Goal: Task Accomplishment & Management: Manage account settings

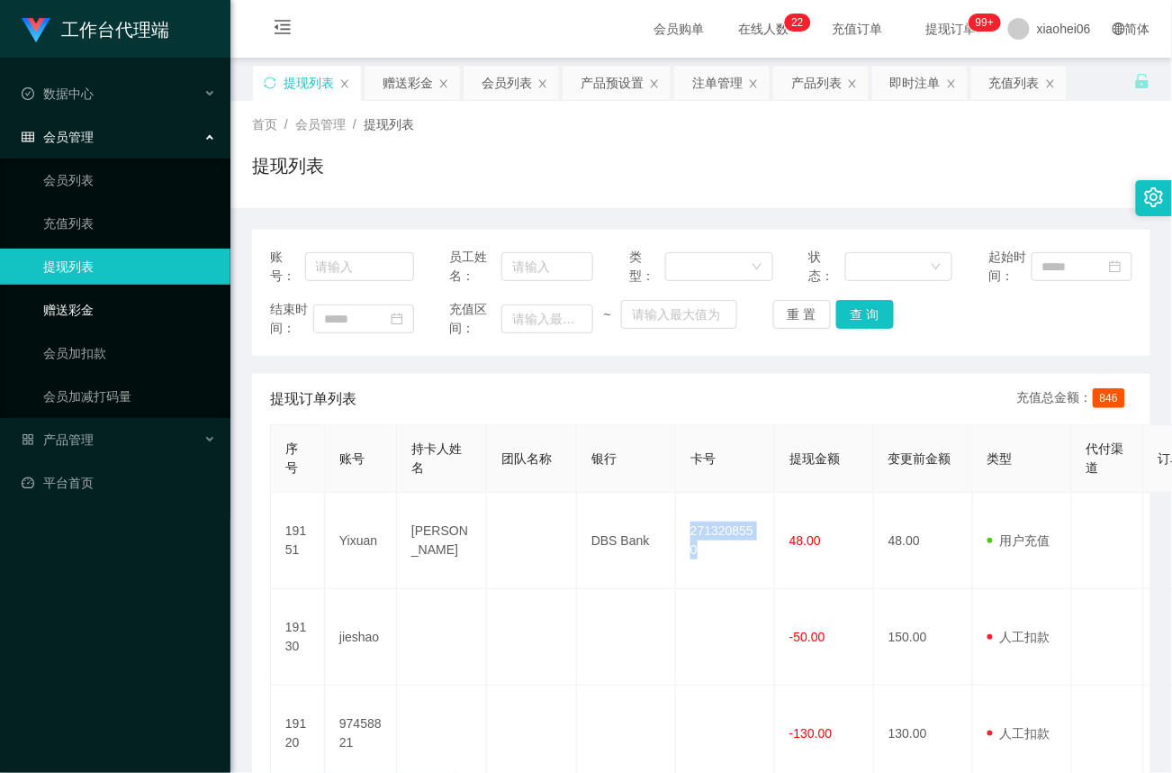
click at [92, 299] on link "赠送彩金" at bounding box center [129, 310] width 173 height 36
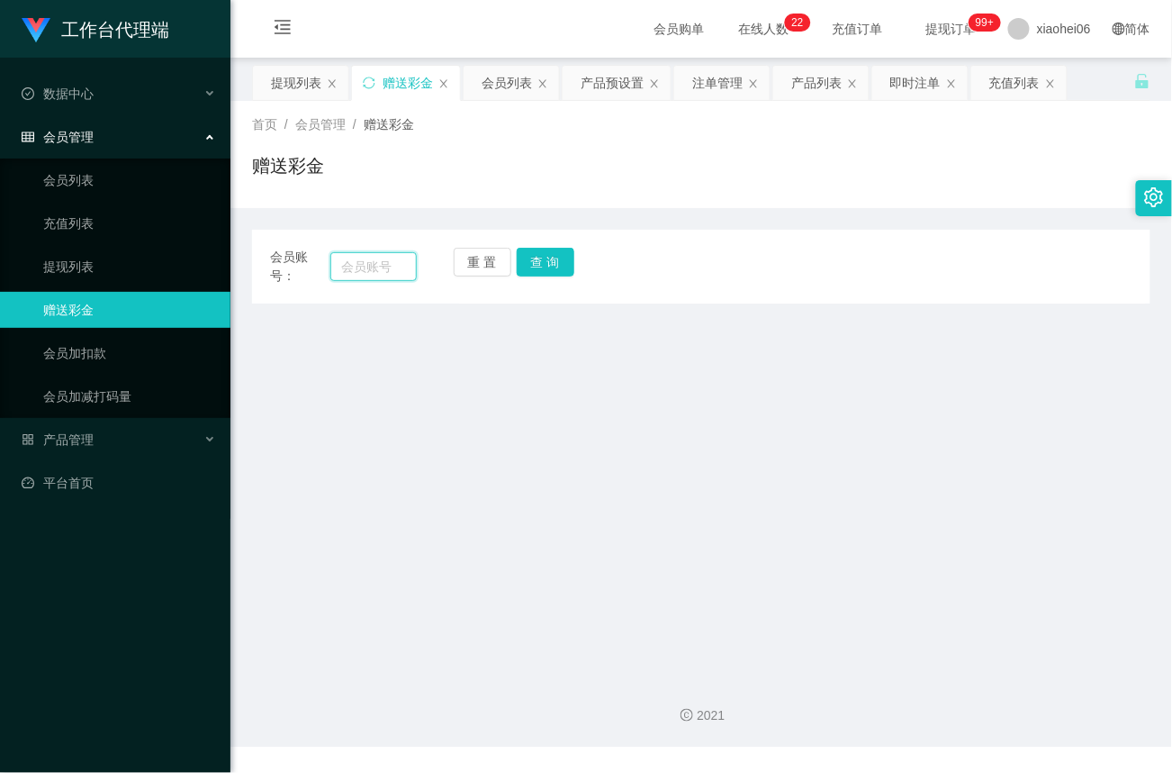
click at [386, 267] on input "text" at bounding box center [373, 266] width 86 height 29
paste input "[PERSON_NAME]"
type input "[PERSON_NAME]"
click at [541, 267] on button "查 询" at bounding box center [546, 262] width 58 height 29
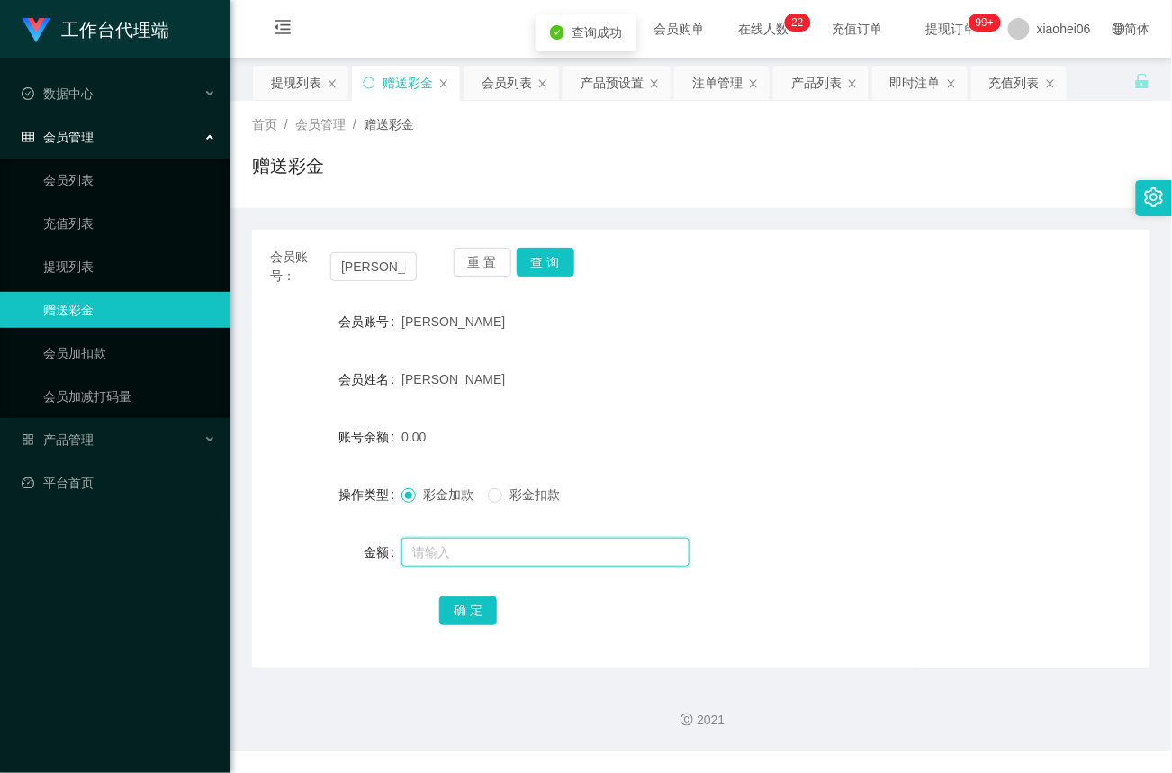
click at [452, 549] on input "text" at bounding box center [546, 552] width 288 height 29
type input "72"
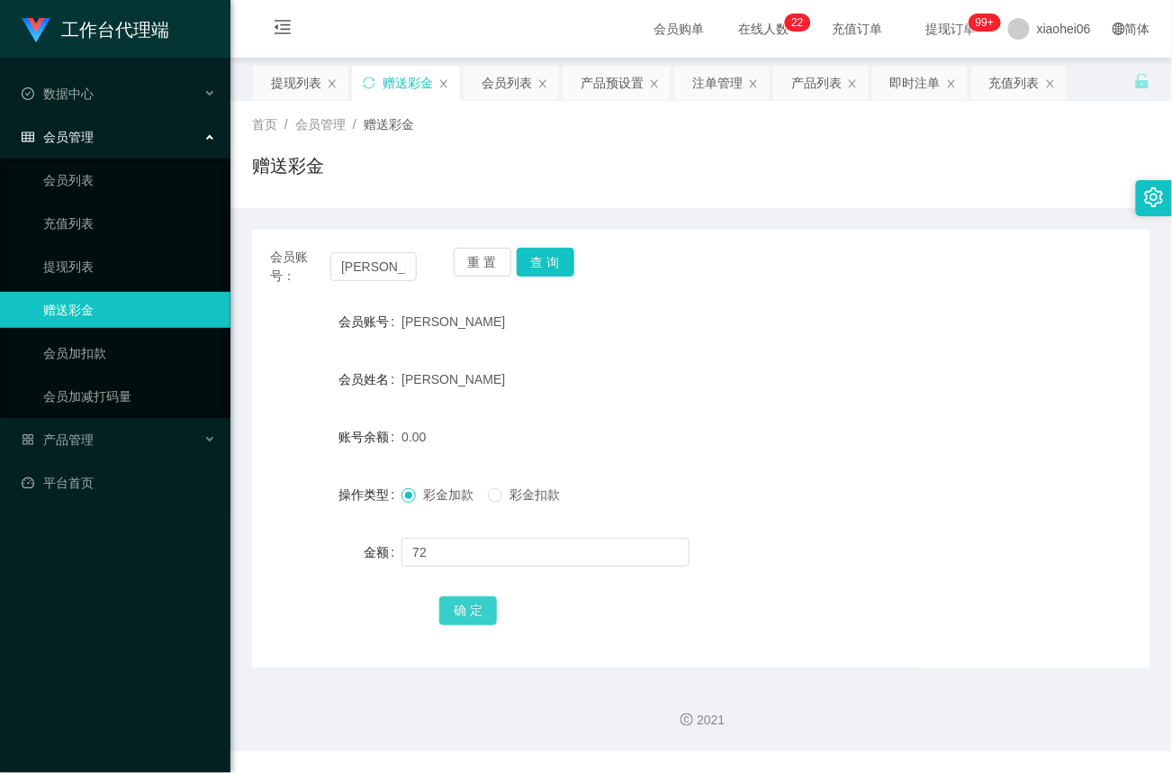
click at [463, 610] on button "确 定" at bounding box center [468, 610] width 58 height 29
drag, startPoint x: 90, startPoint y: 261, endPoint x: 229, endPoint y: 198, distance: 152.3
click at [88, 261] on link "提现列表" at bounding box center [129, 267] width 173 height 36
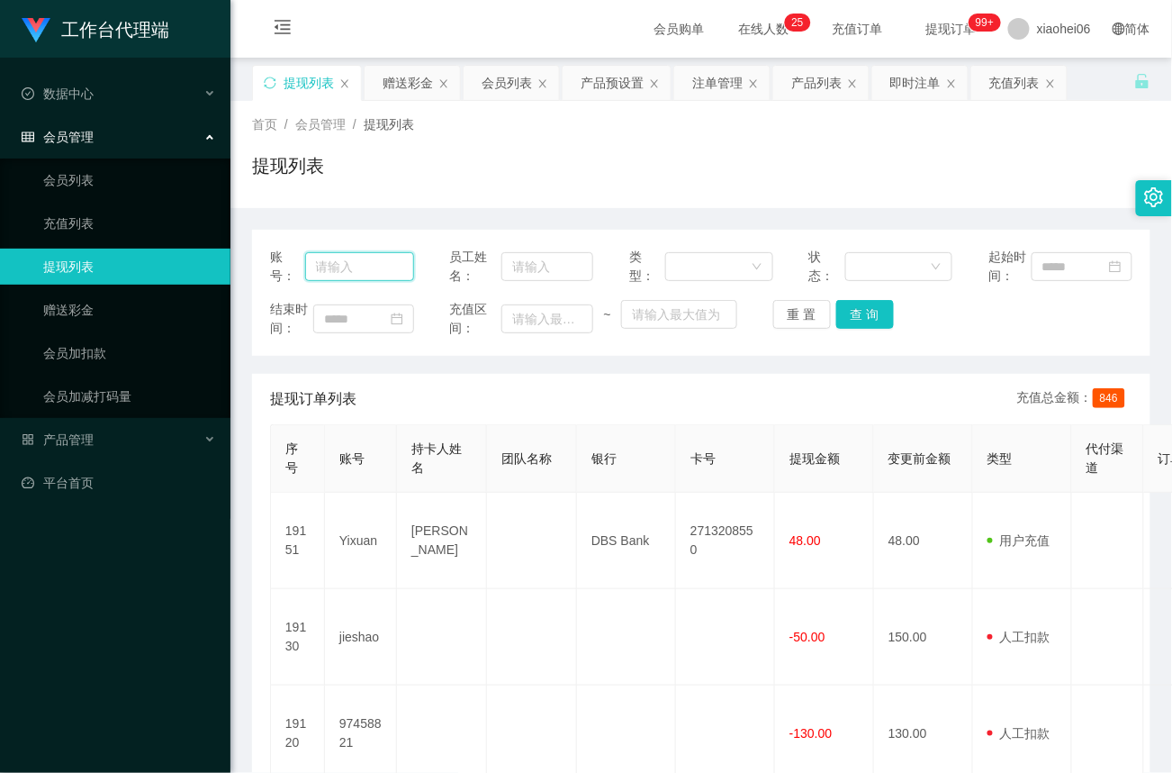
click at [349, 263] on input "text" at bounding box center [359, 266] width 109 height 29
paste input "[PERSON_NAME]"
type input "[PERSON_NAME]"
drag, startPoint x: 866, startPoint y: 321, endPoint x: 911, endPoint y: 210, distance: 120.4
click at [868, 321] on button "查 询" at bounding box center [865, 314] width 58 height 29
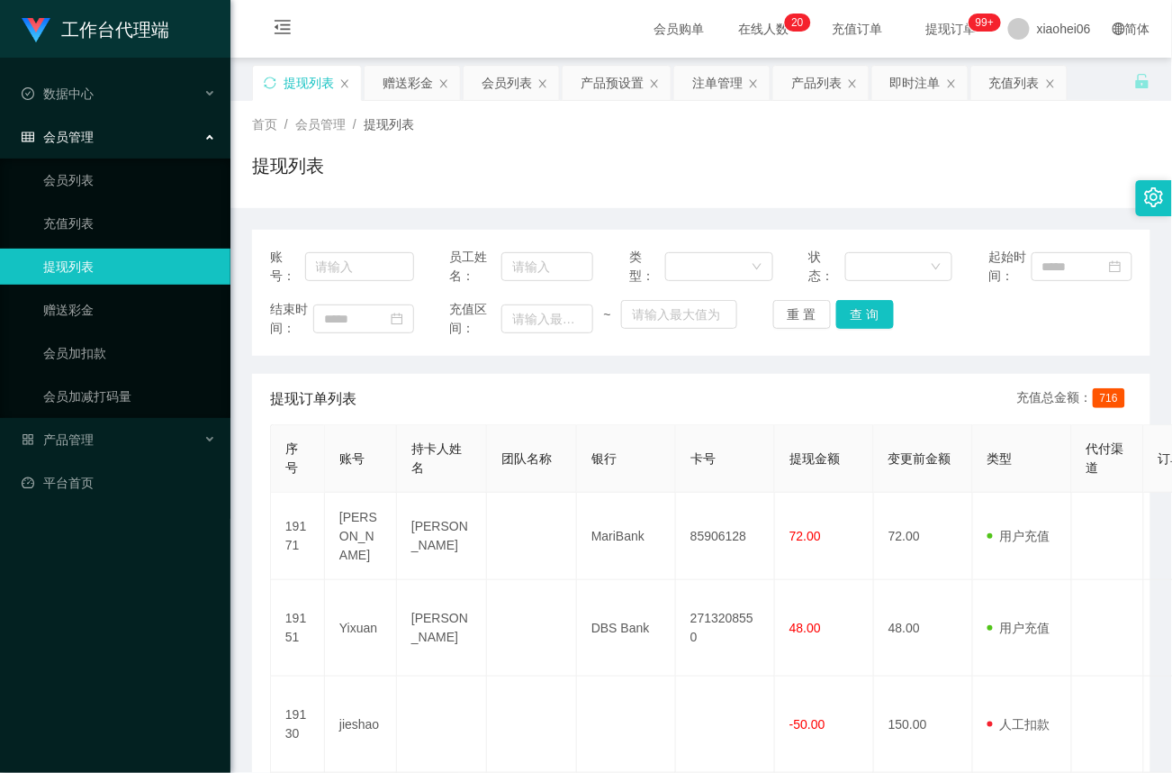
click at [365, 404] on div "提现订单列表 充值总金额： 716" at bounding box center [701, 399] width 863 height 50
click at [351, 263] on input "text" at bounding box center [359, 266] width 109 height 29
paste input "Yixuan"
type input "Yixuan"
click at [862, 315] on button "查 询" at bounding box center [865, 314] width 58 height 29
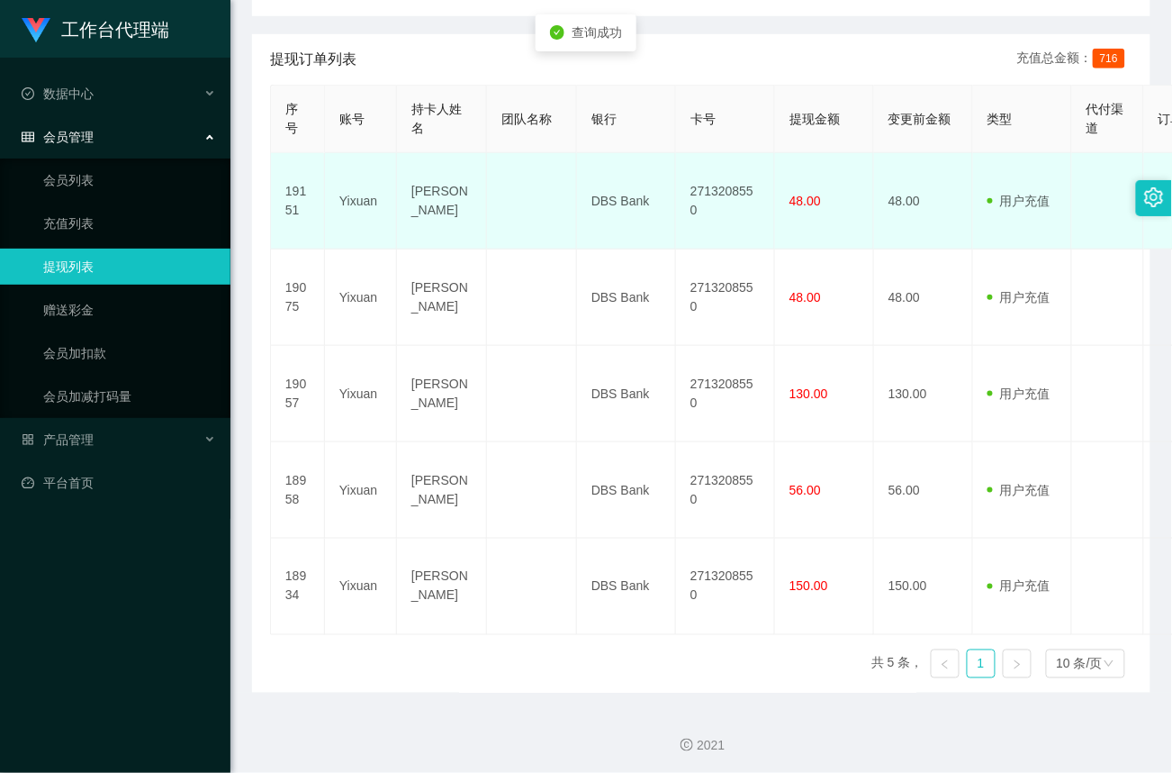
scroll to position [344, 0]
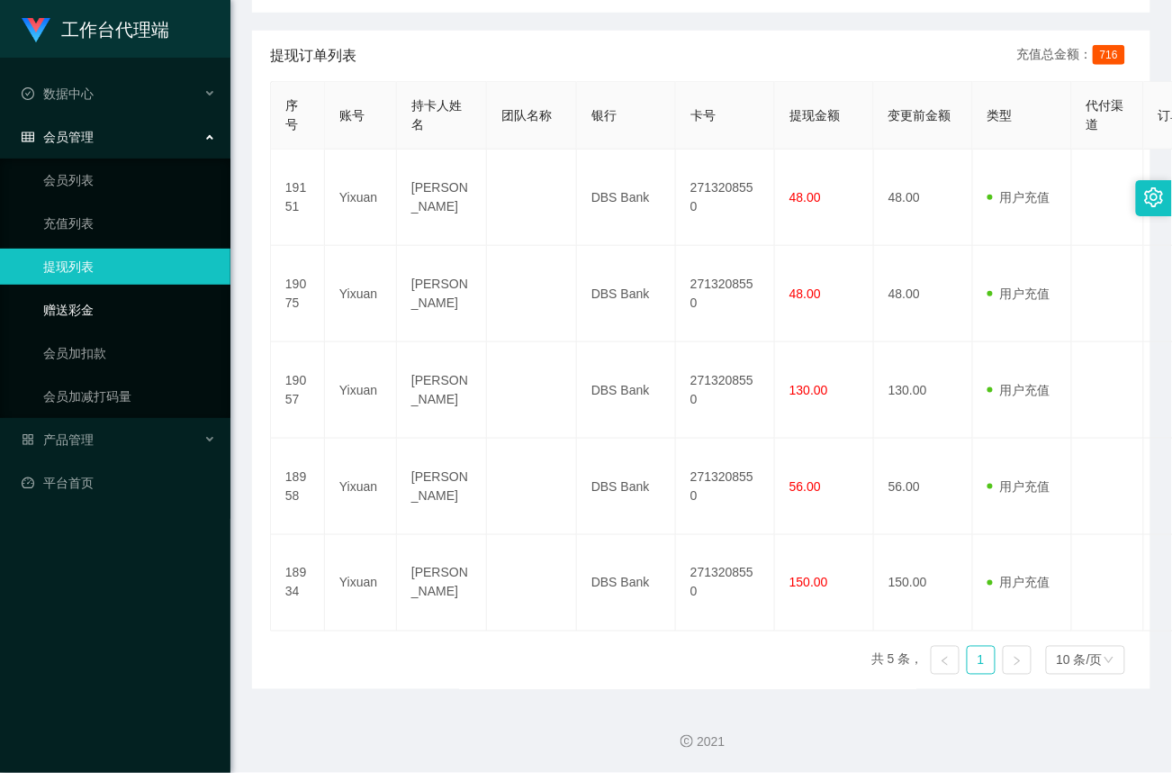
click at [104, 307] on link "赠送彩金" at bounding box center [129, 310] width 173 height 36
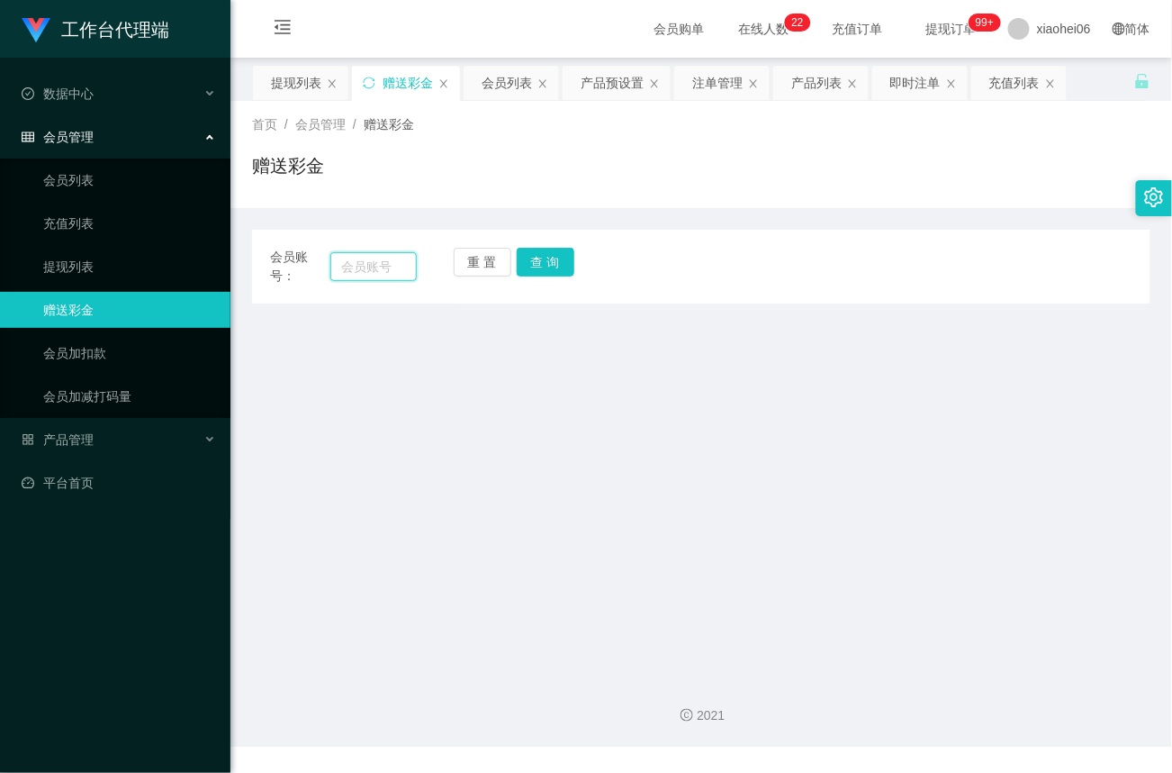
click at [380, 267] on input "text" at bounding box center [373, 266] width 86 height 29
paste input "88357213"
type input "88357213"
click at [547, 259] on button "查 询" at bounding box center [546, 262] width 58 height 29
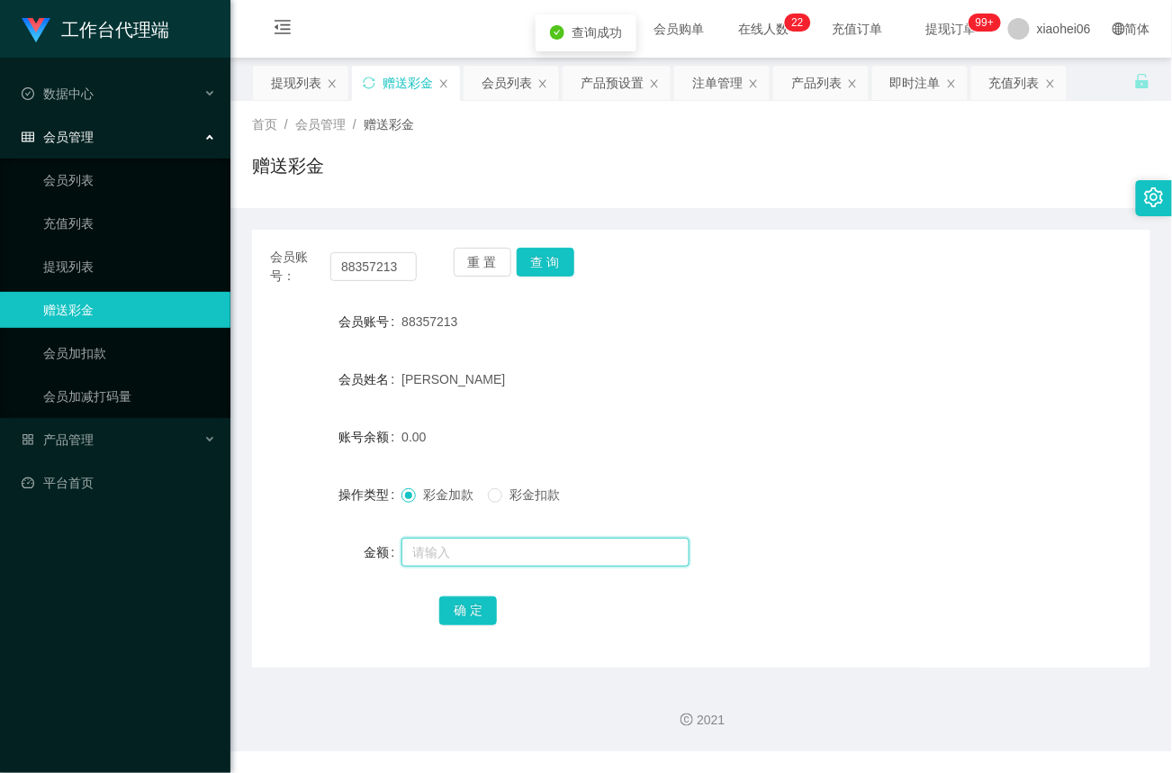
click at [447, 553] on input "text" at bounding box center [546, 552] width 288 height 29
type input "72"
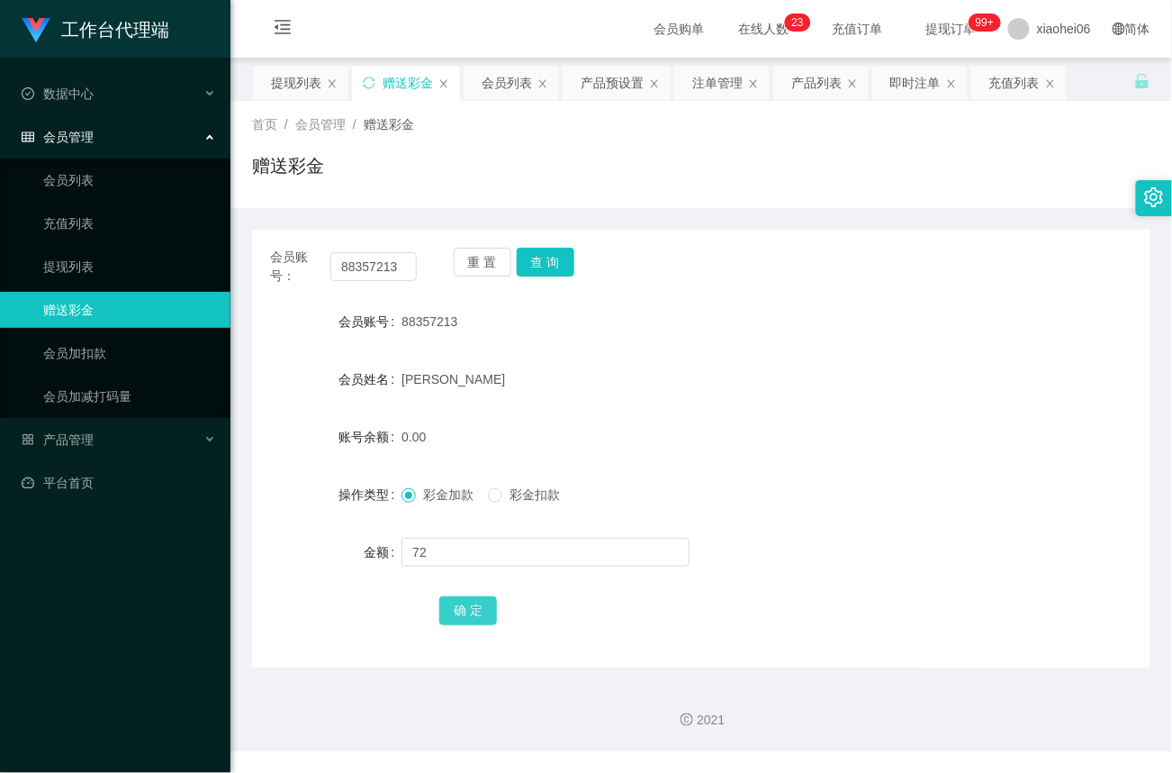
click at [475, 609] on button "确 定" at bounding box center [468, 610] width 58 height 29
drag, startPoint x: 441, startPoint y: 558, endPoint x: 455, endPoint y: 558, distance: 13.5
click at [441, 558] on input "text" at bounding box center [546, 552] width 288 height 29
paste input "88357213"
type input "88357213"
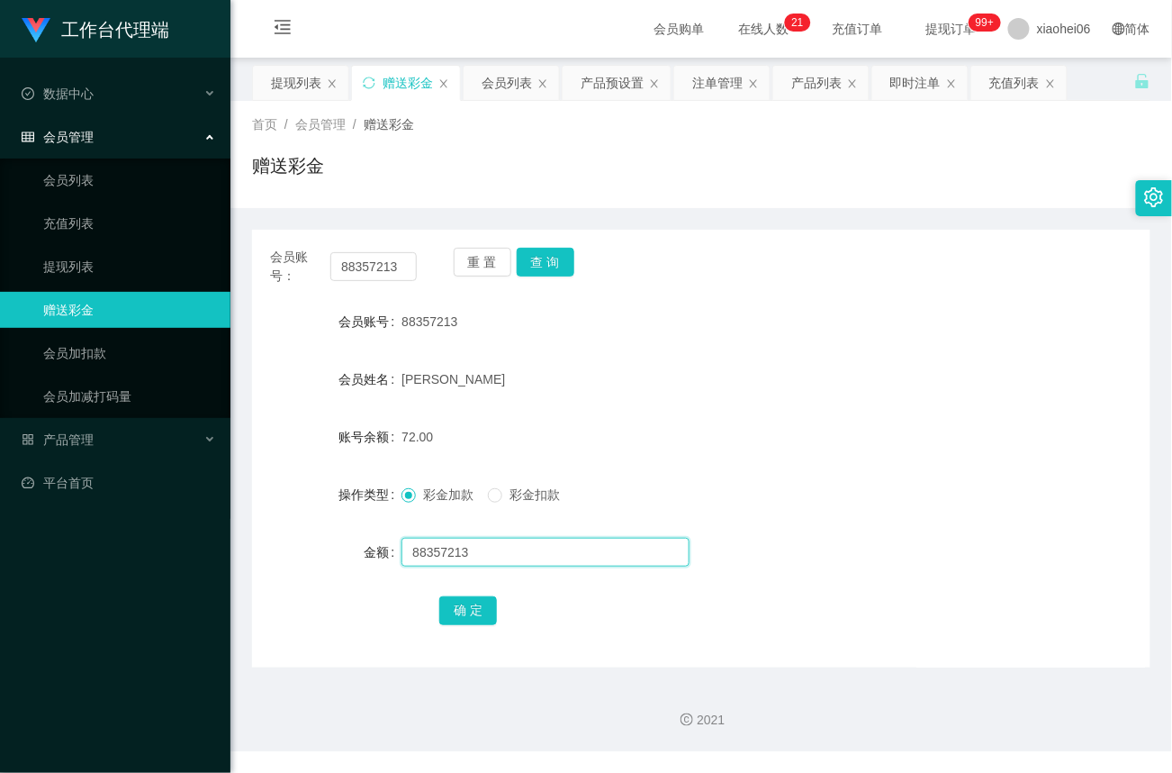
drag, startPoint x: 492, startPoint y: 551, endPoint x: 268, endPoint y: 520, distance: 225.4
click at [268, 520] on form "会员账号 88357213 会员姓名 li yun 账号余额 72.00 操作类型 彩金加款 彩金扣款 金额 88357213 确 定" at bounding box center [701, 465] width 899 height 324
drag, startPoint x: 412, startPoint y: 265, endPoint x: 221, endPoint y: 260, distance: 191.8
click at [222, 260] on section "工作台代理端 数据中心 会员管理 会员列表 充值列表 提现列表 赠送彩金 会员加扣款 会员加减打码量 产品管理 平台首页 保存配置 重置配置 整体风格设置 主…" at bounding box center [586, 375] width 1172 height 751
drag, startPoint x: 545, startPoint y: 260, endPoint x: 495, endPoint y: 418, distance: 165.2
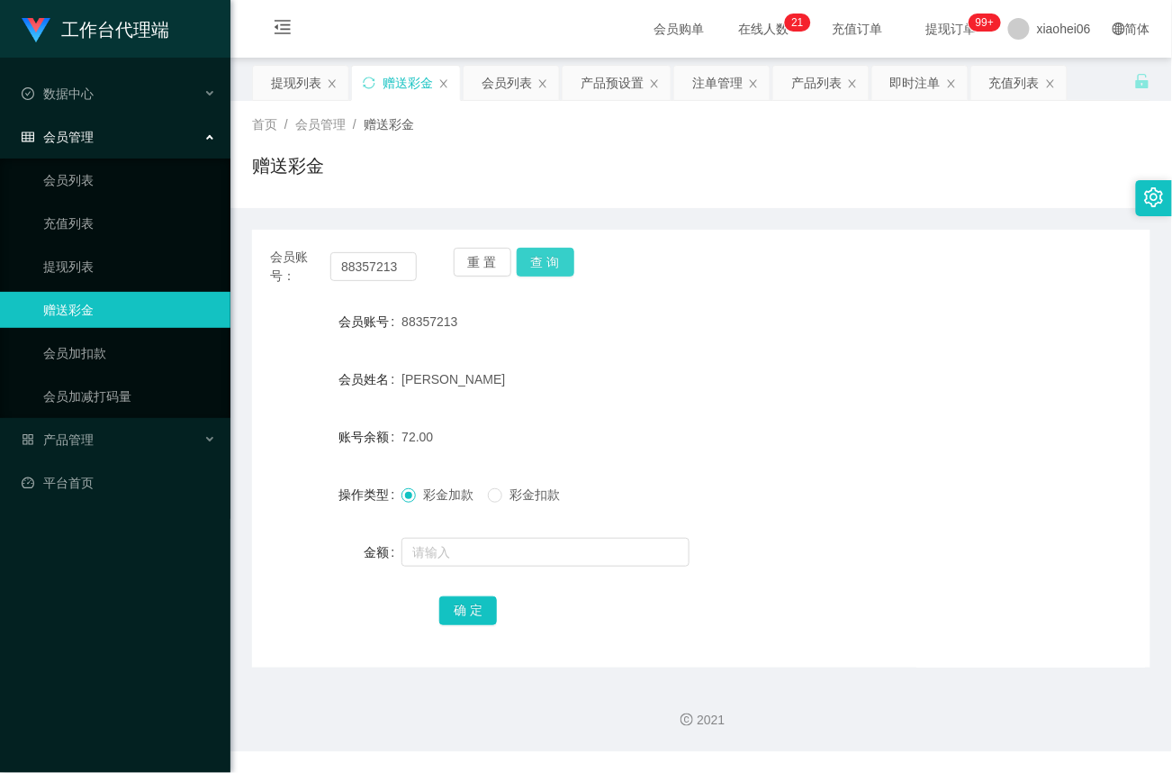
click at [545, 261] on button "查 询" at bounding box center [546, 262] width 58 height 29
click at [465, 545] on input "text" at bounding box center [546, 552] width 288 height 29
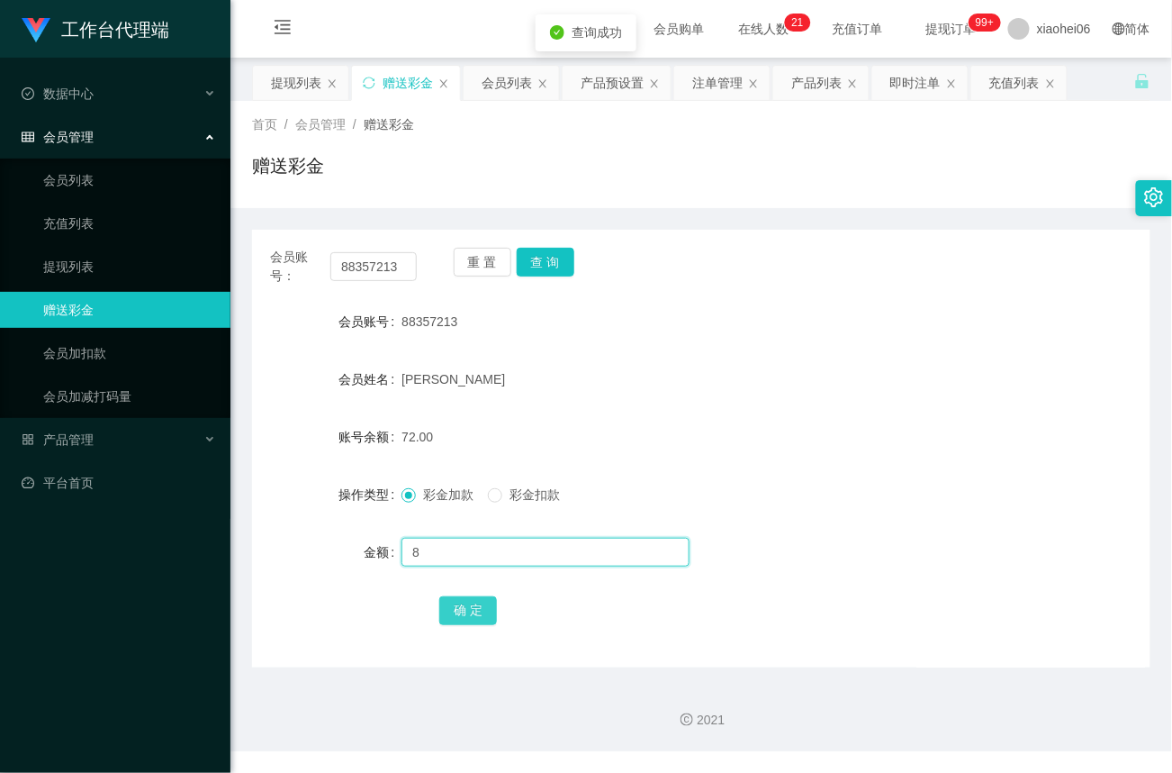
type input "8"
drag, startPoint x: 458, startPoint y: 610, endPoint x: 501, endPoint y: 577, distance: 53.3
click at [459, 610] on button "确 定" at bounding box center [468, 610] width 58 height 29
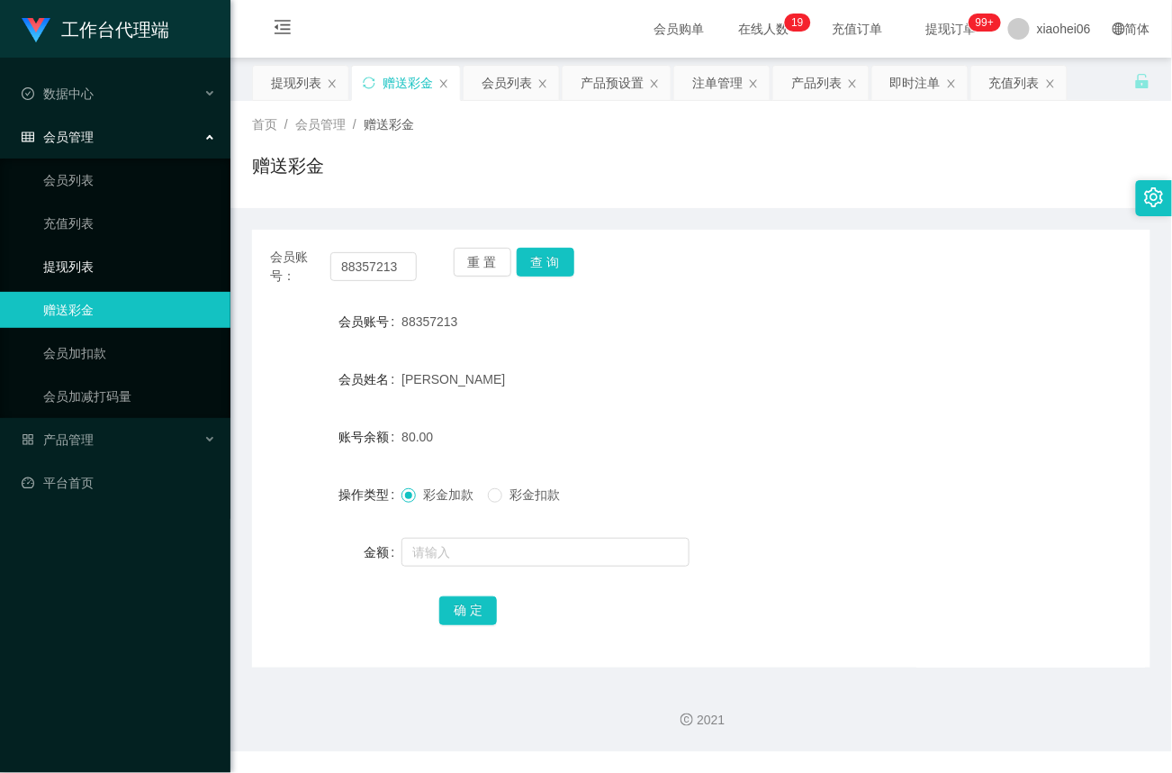
click at [72, 258] on link "提现列表" at bounding box center [129, 267] width 173 height 36
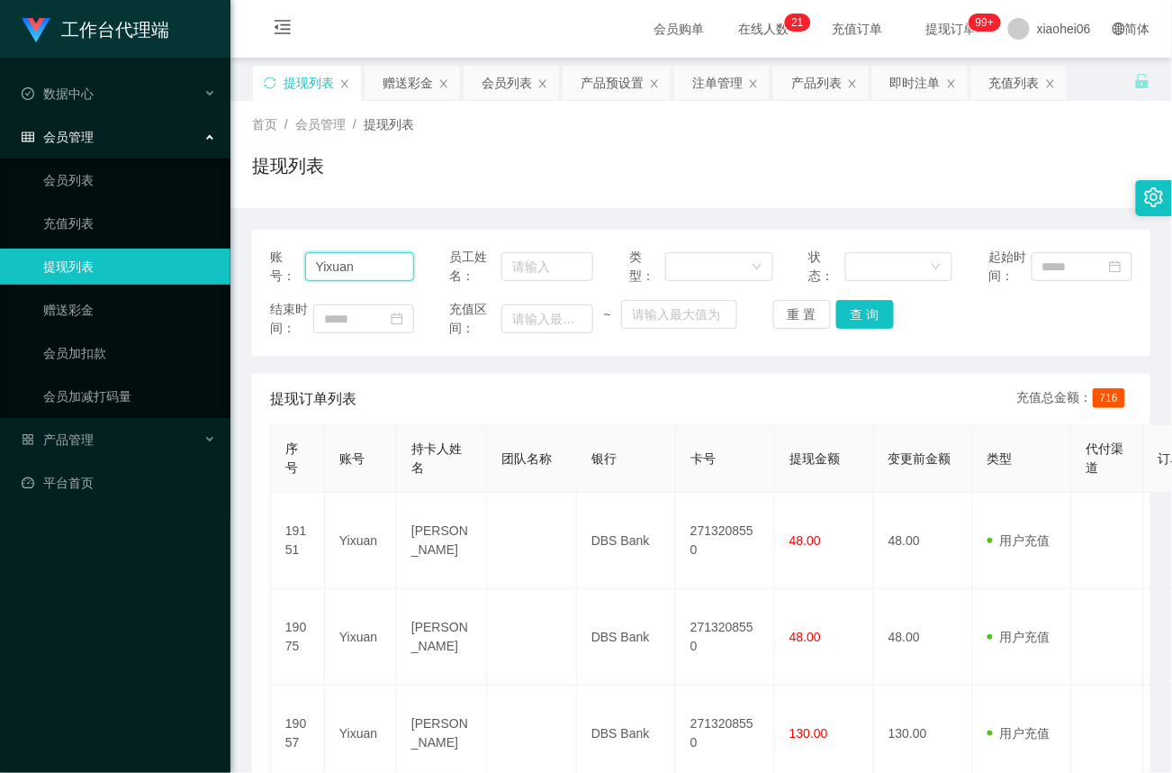
drag, startPoint x: 366, startPoint y: 265, endPoint x: 391, endPoint y: 265, distance: 25.2
click at [366, 265] on input "Yixuan" at bounding box center [359, 266] width 109 height 29
paste input "88357213"
type input "Yixuan88357213"
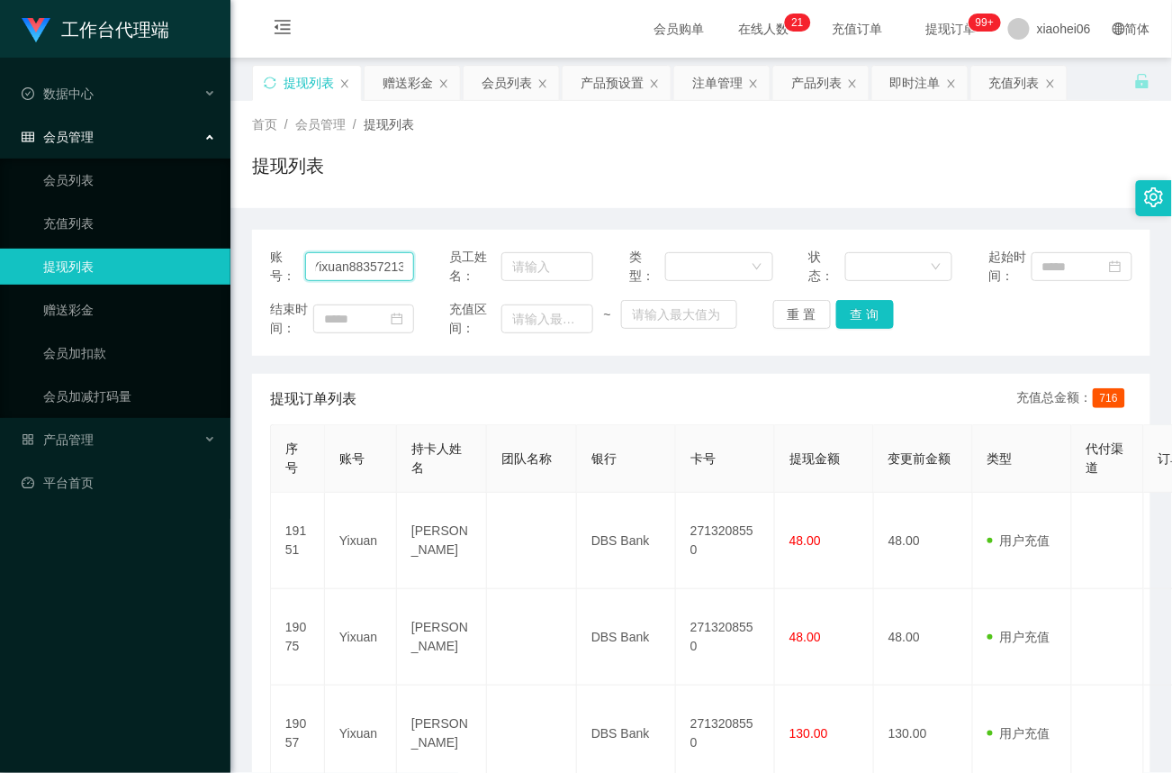
click at [407, 265] on input "Yixuan88357213" at bounding box center [359, 266] width 109 height 29
drag, startPoint x: 407, startPoint y: 265, endPoint x: -389, endPoint y: 189, distance: 799.5
click at [0, 189] on html "工作台代理端 数据中心 会员管理 会员列表 充值列表 提现列表 赠送彩金 会员加扣款 会员加减打码量 产品管理 平台首页 保存配置 重置配置 整体风格设置 主…" at bounding box center [586, 386] width 1172 height 773
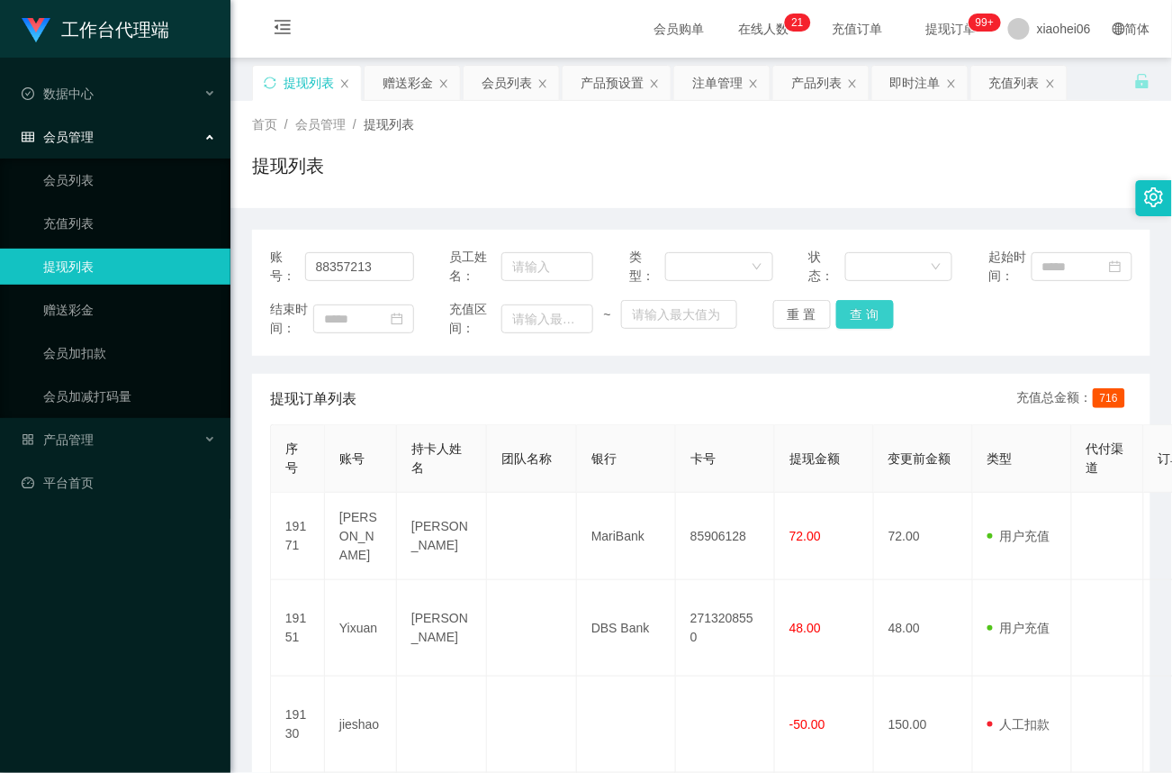
type input "88357213"
drag, startPoint x: 861, startPoint y: 324, endPoint x: 855, endPoint y: 336, distance: 12.9
click at [862, 324] on button "查 询" at bounding box center [865, 314] width 58 height 29
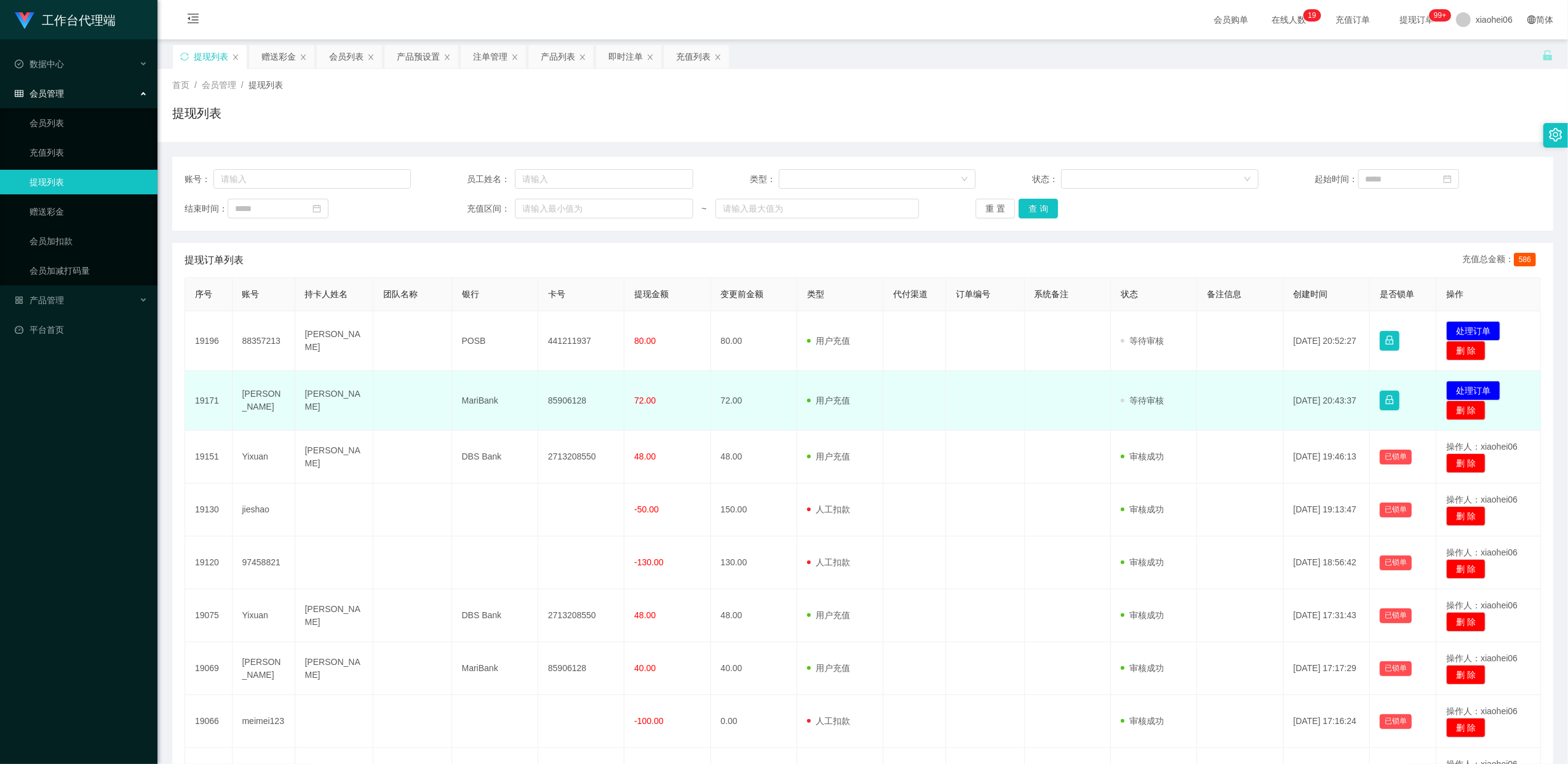
click at [574, 399] on td "85906128" at bounding box center [581, 400] width 86 height 59
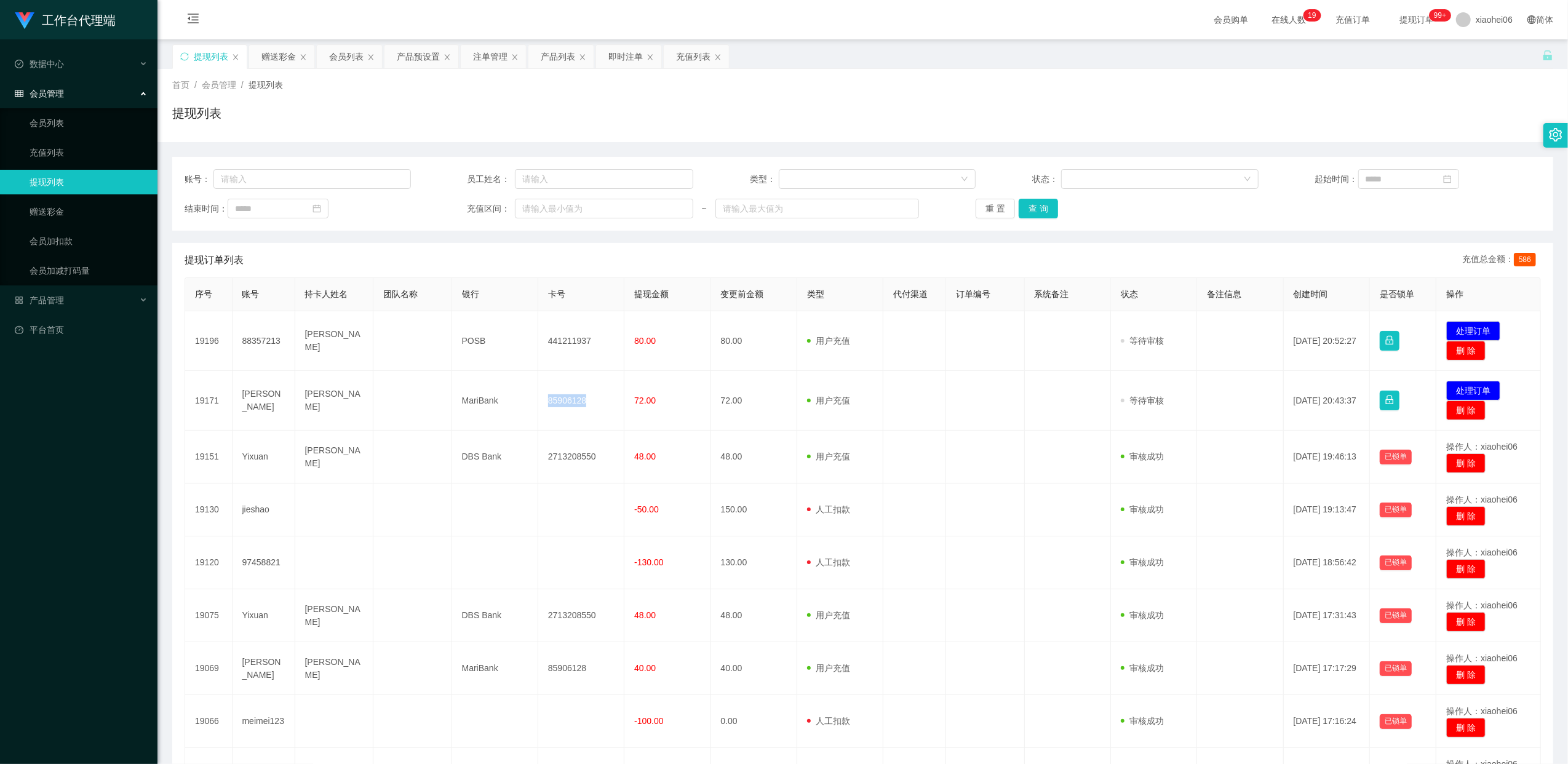
copy td "85906128"
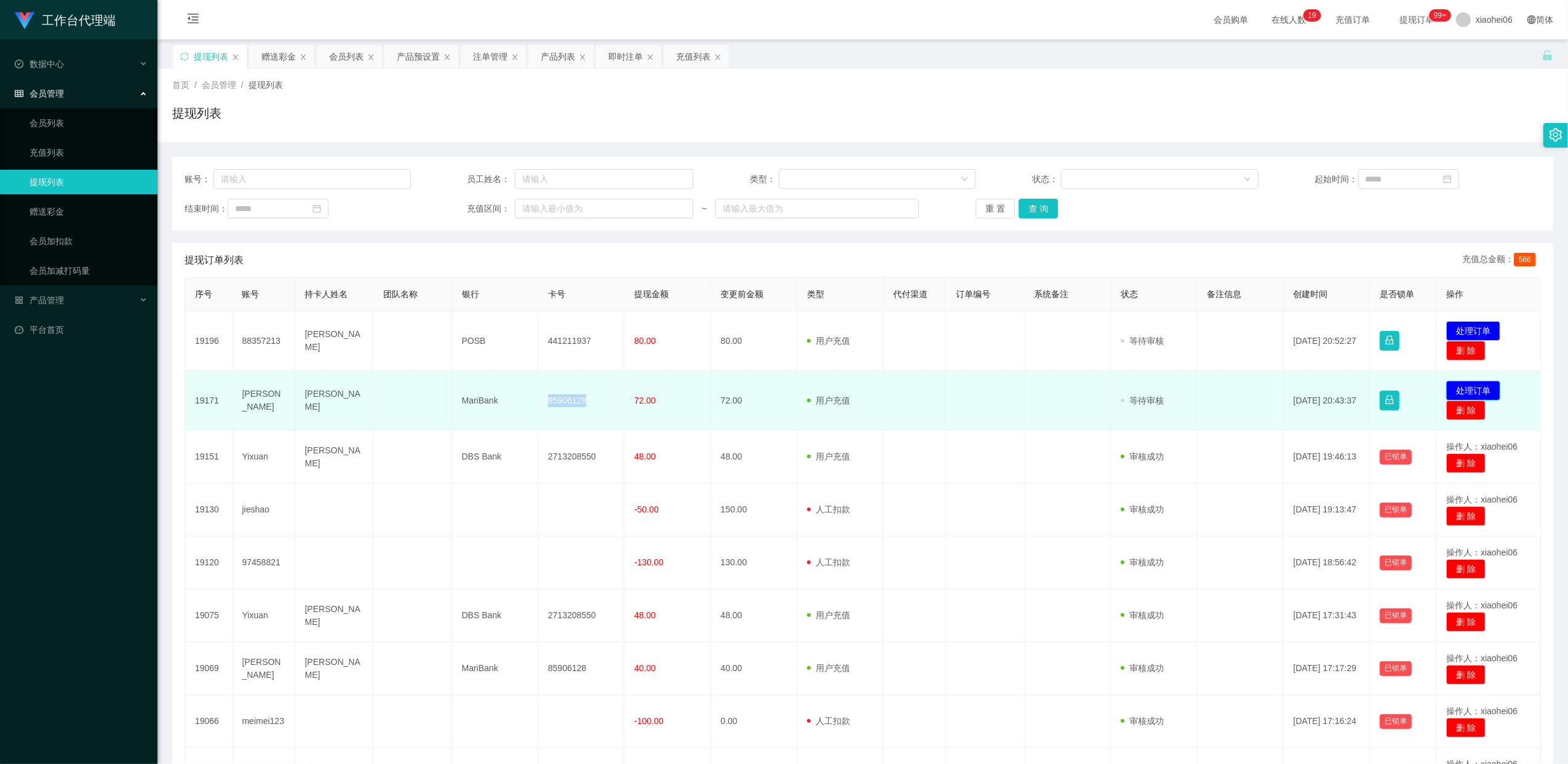
click at [1474, 384] on button "处理订单" at bounding box center [1473, 390] width 54 height 20
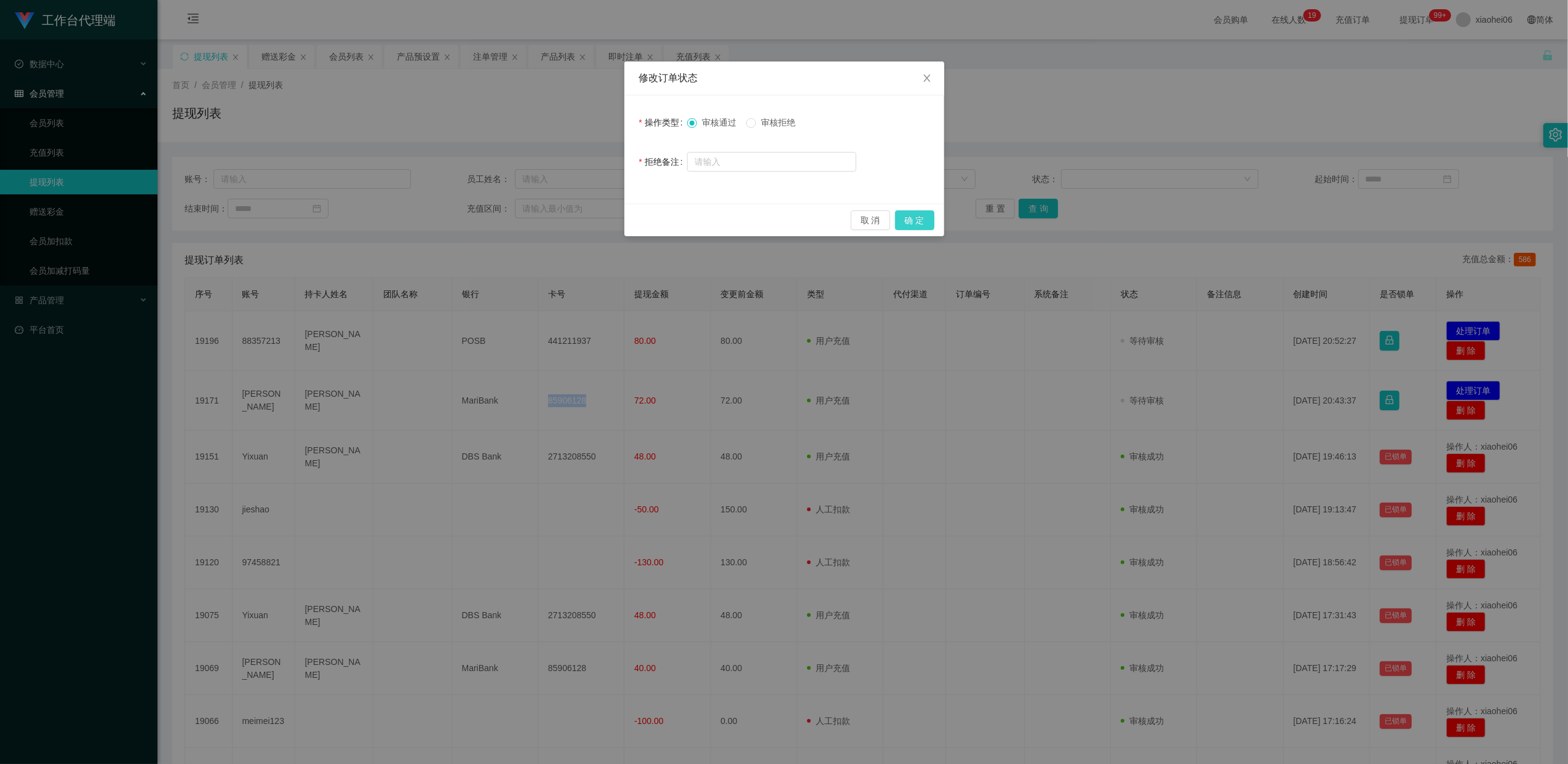
click at [918, 212] on button "确 定" at bounding box center [915, 220] width 40 height 20
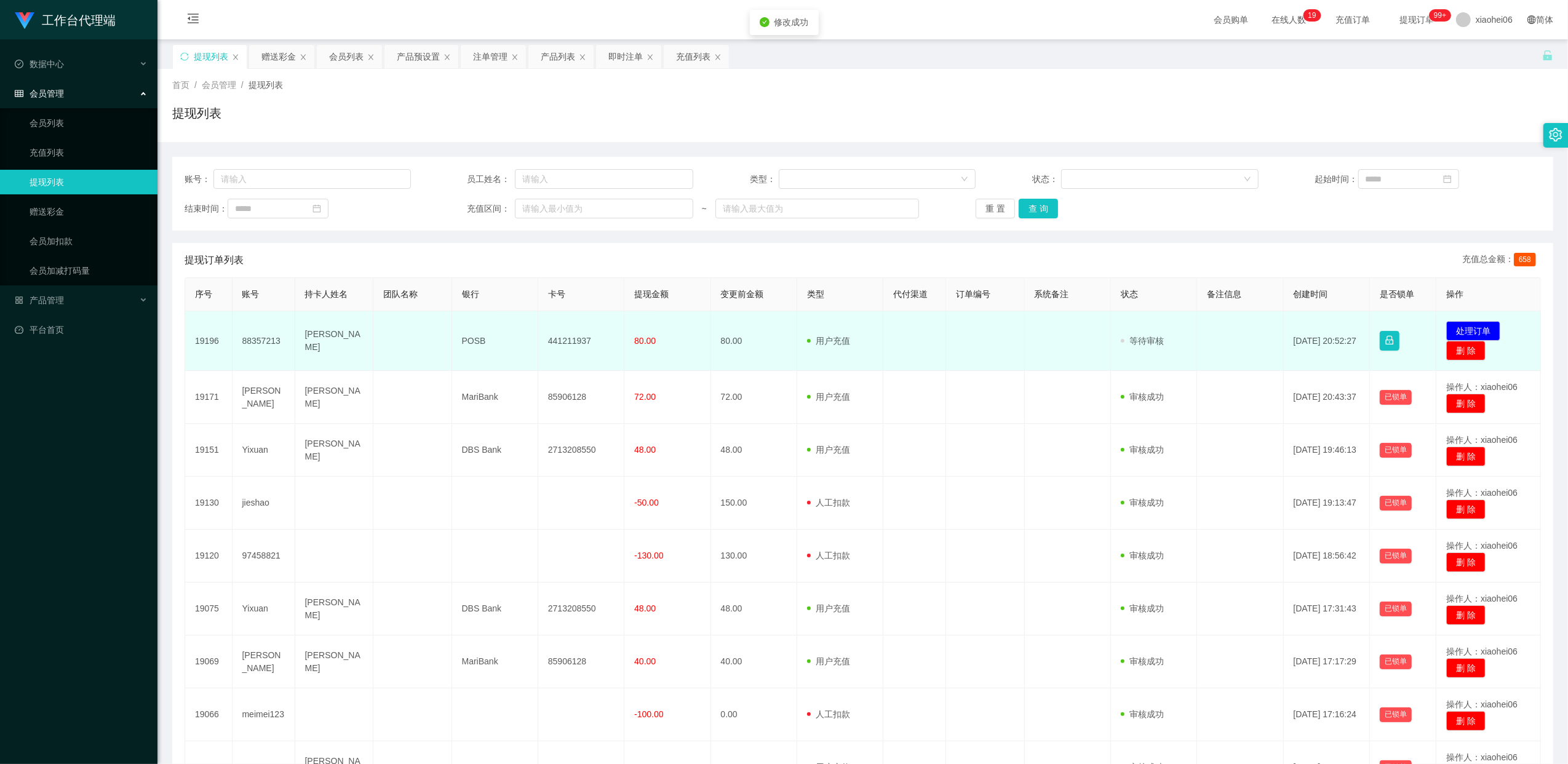
click at [582, 340] on td "441211937" at bounding box center [581, 341] width 86 height 59
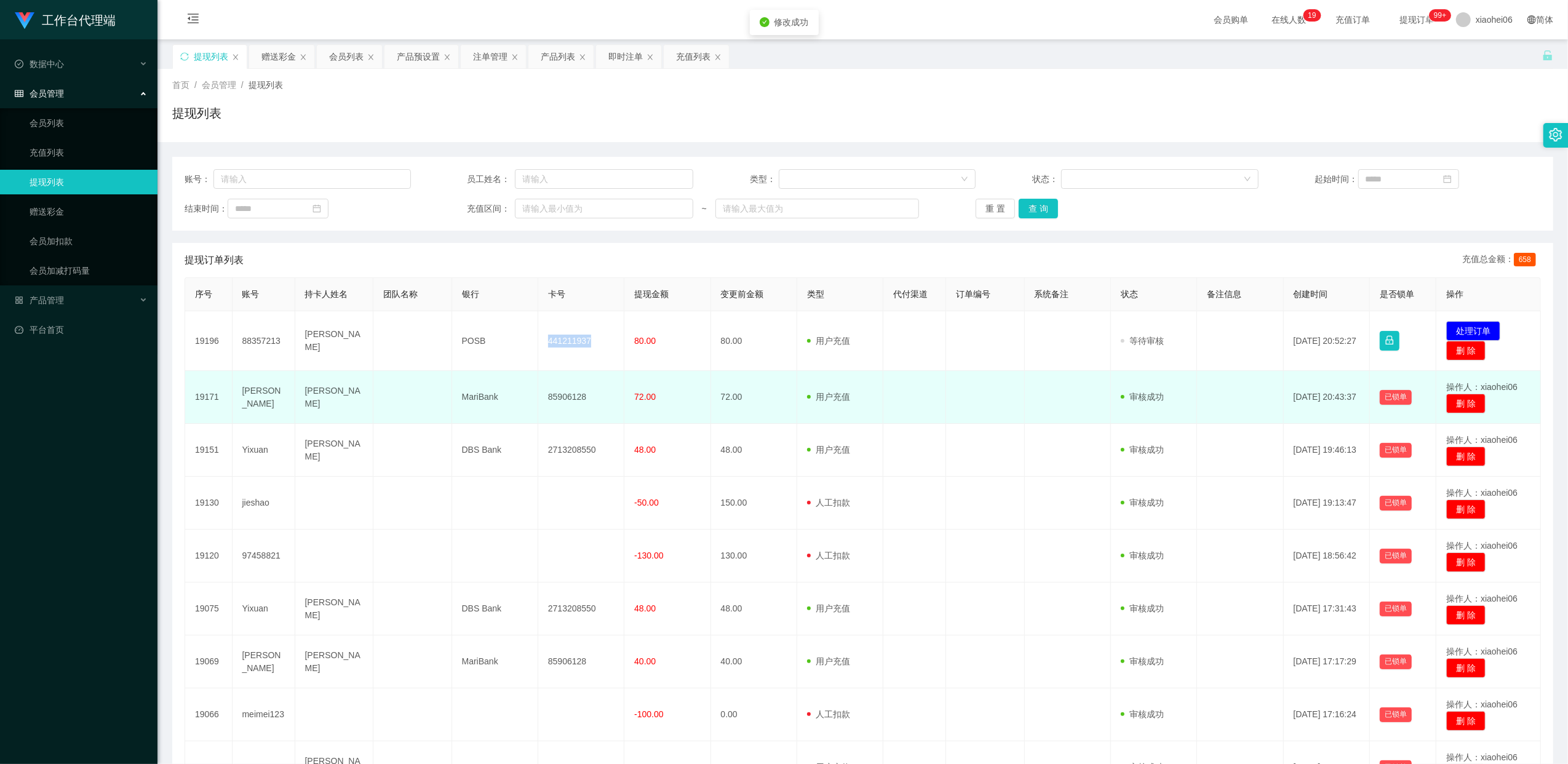
copy td "441211937"
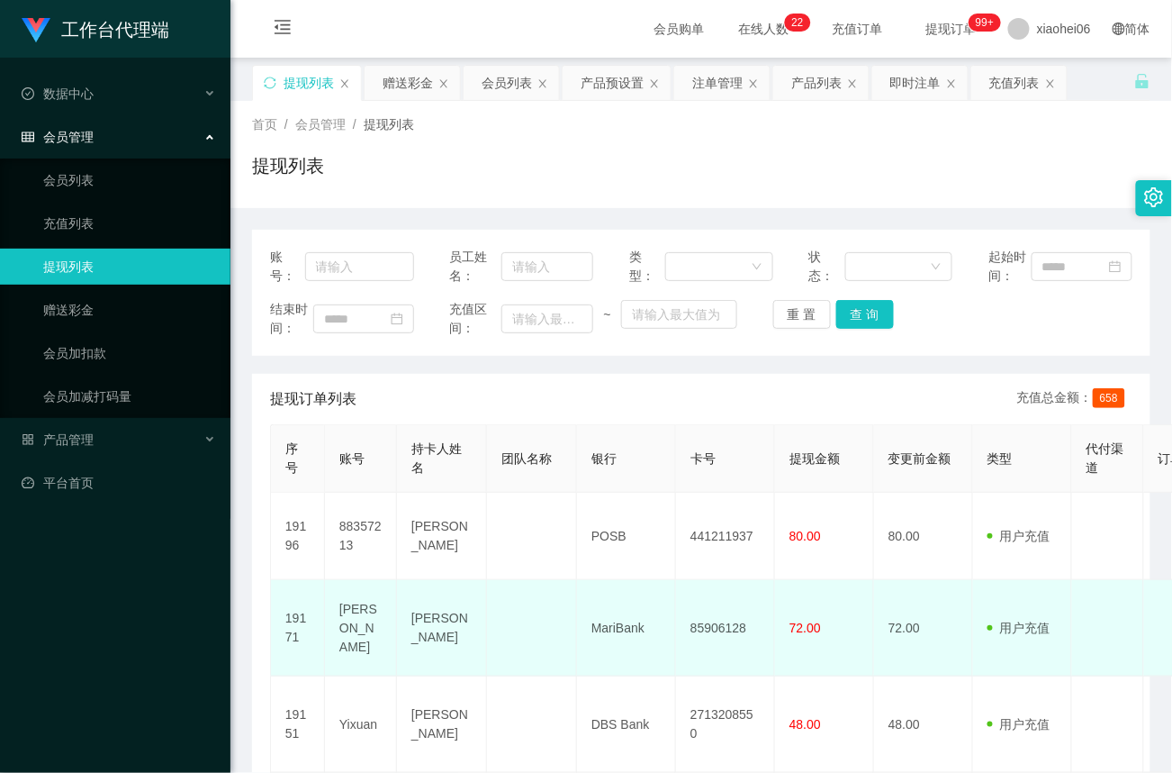
click at [346, 599] on td "[PERSON_NAME]" at bounding box center [361, 628] width 72 height 96
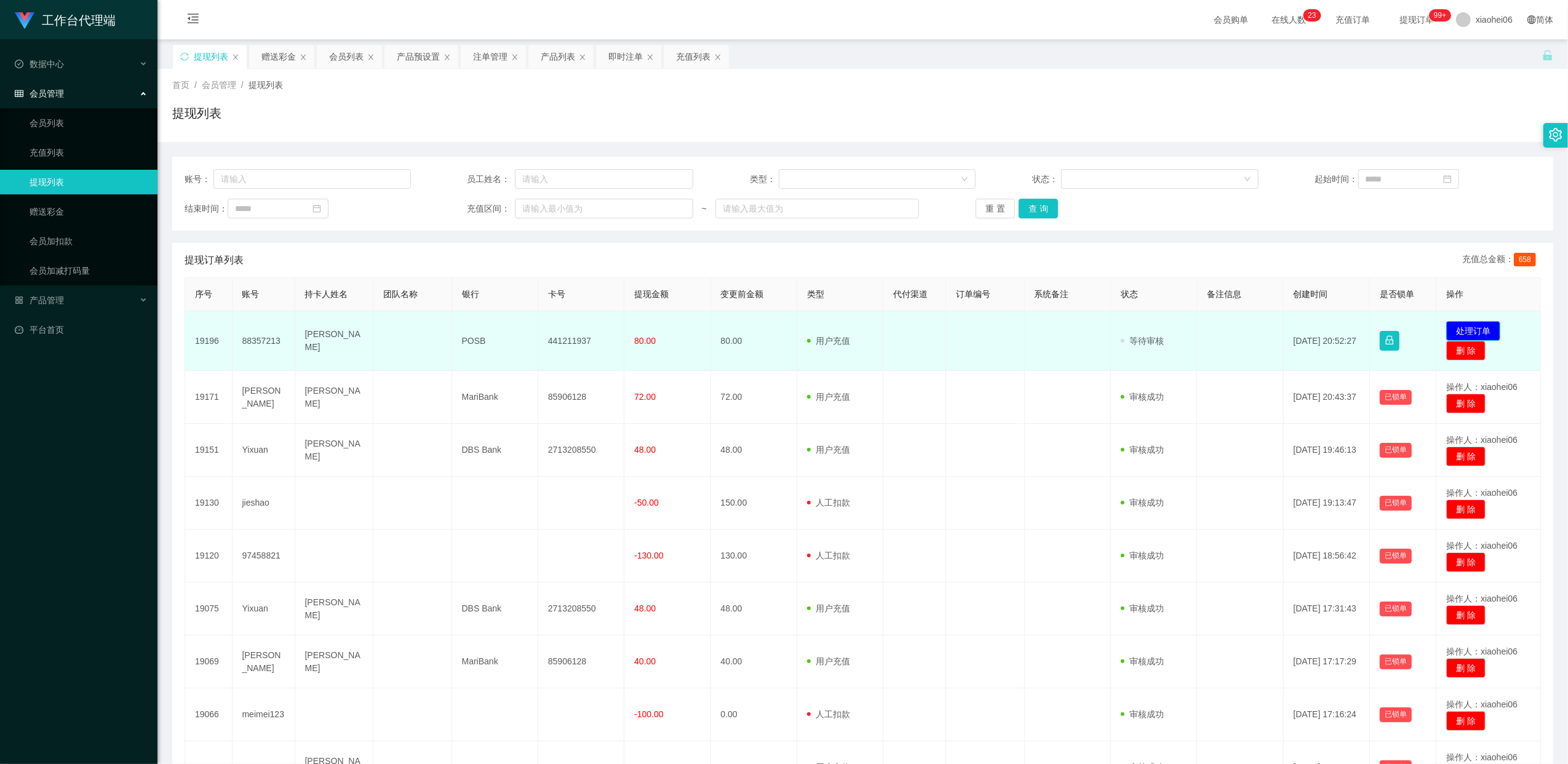
click at [1470, 331] on button "处理订单" at bounding box center [1473, 331] width 54 height 20
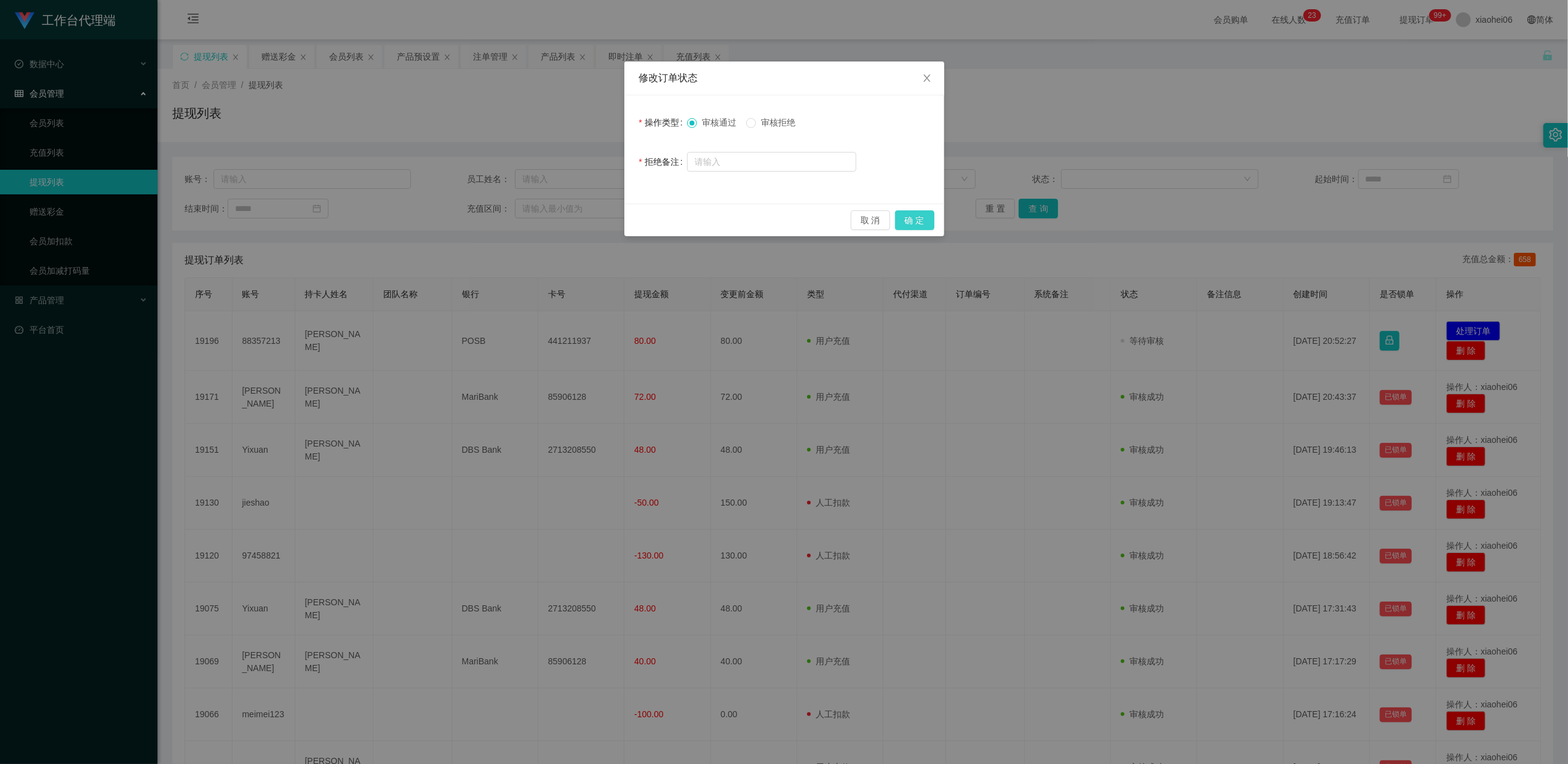
drag, startPoint x: 914, startPoint y: 220, endPoint x: 896, endPoint y: 262, distance: 45.7
click at [914, 220] on button "确 定" at bounding box center [915, 220] width 40 height 20
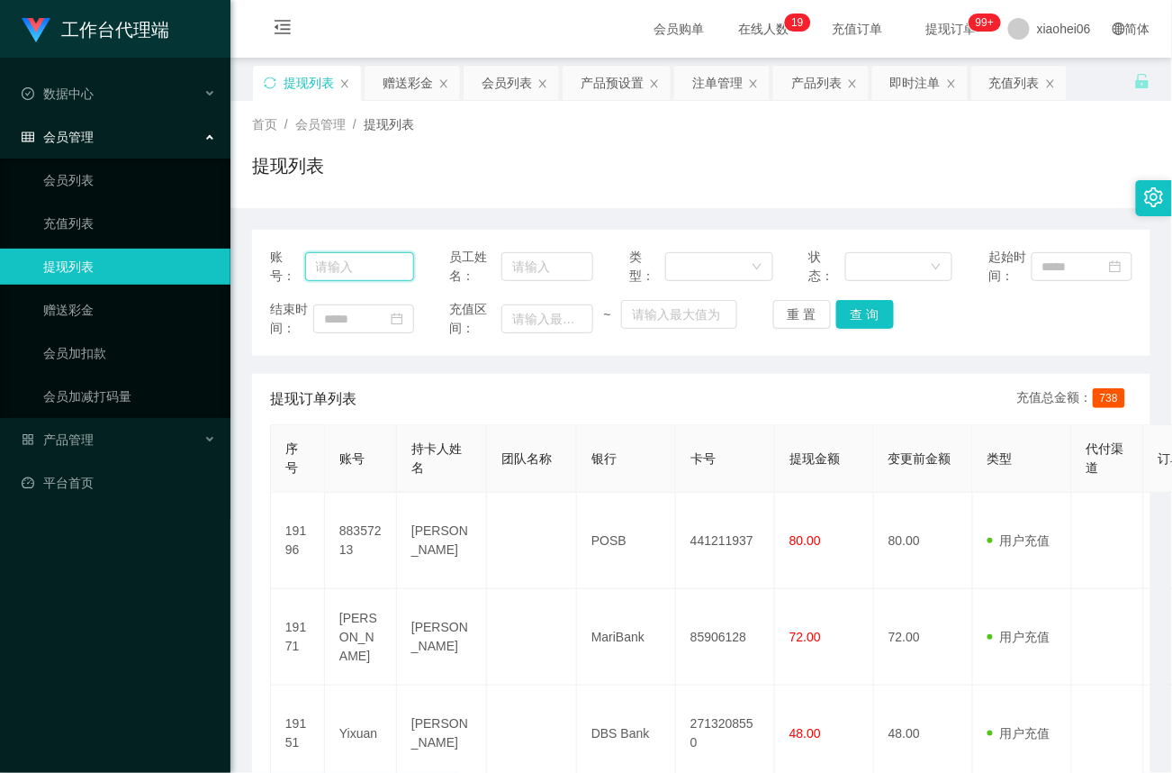
click at [389, 263] on input "text" at bounding box center [359, 266] width 109 height 29
paste input "88357213"
type input "88357213"
click at [879, 321] on button "查 询" at bounding box center [865, 314] width 58 height 29
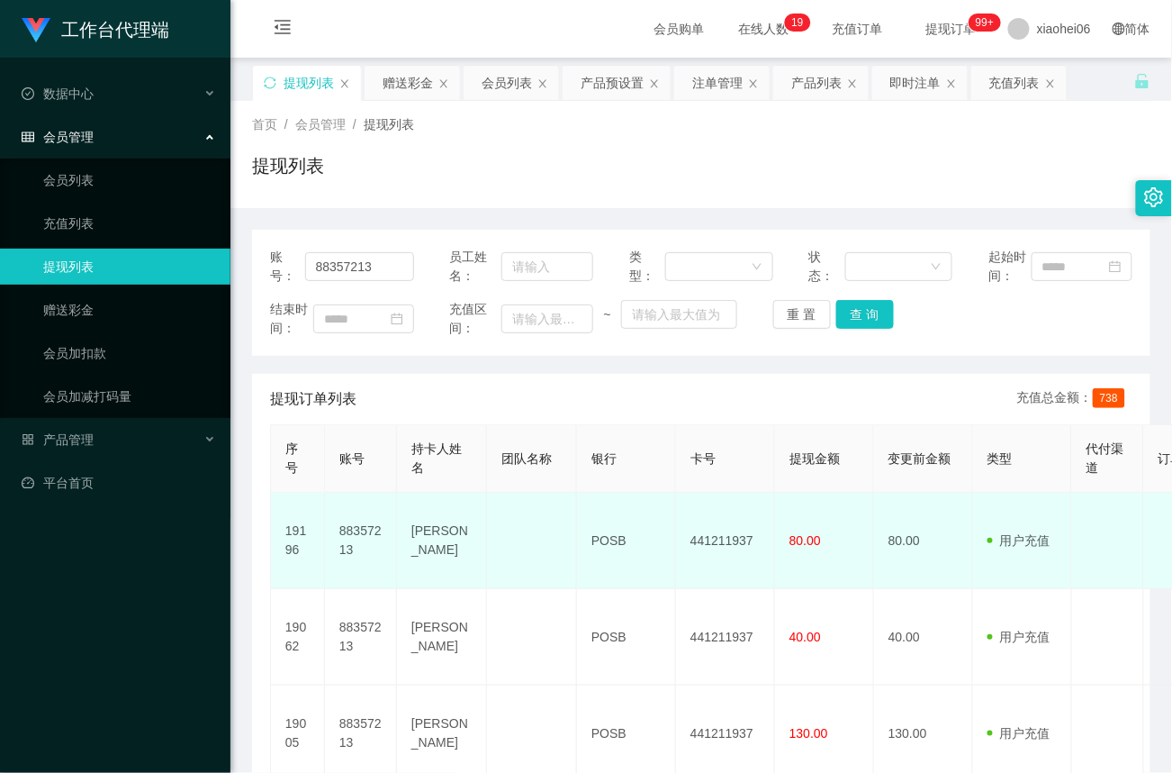
click at [728, 541] on td "441211937" at bounding box center [725, 541] width 99 height 96
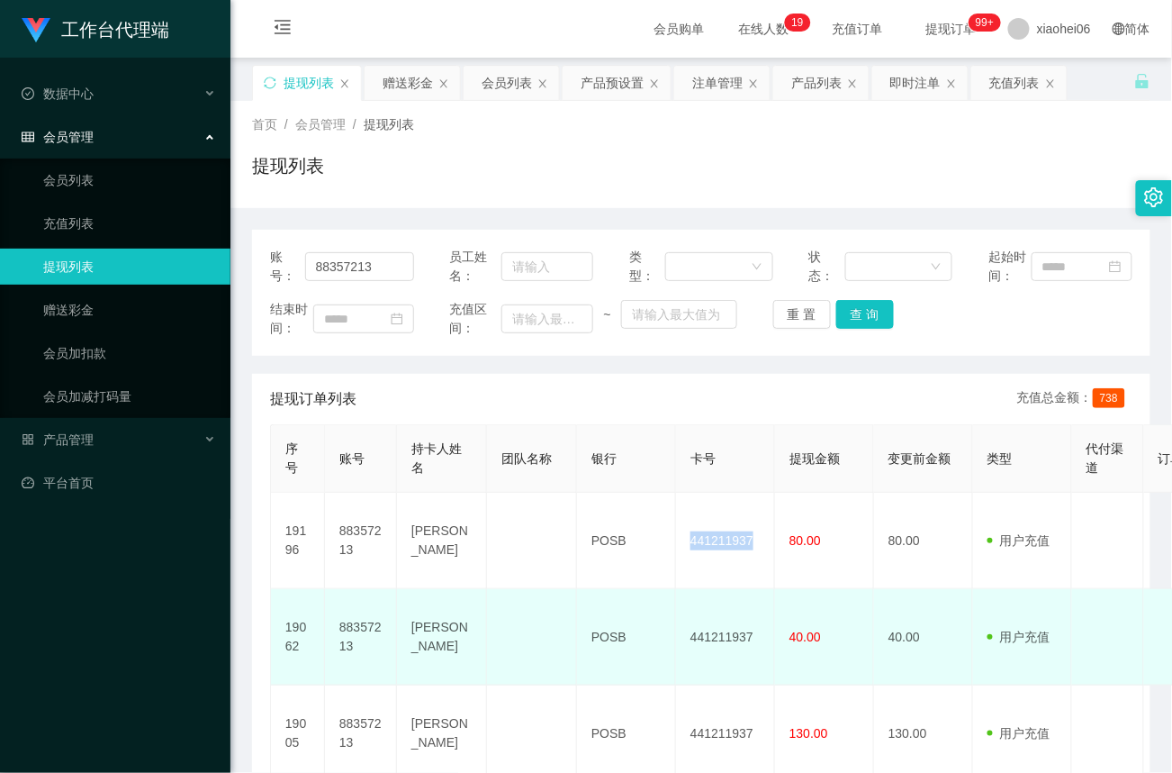
copy td "441211937"
